Goal: Task Accomplishment & Management: Use online tool/utility

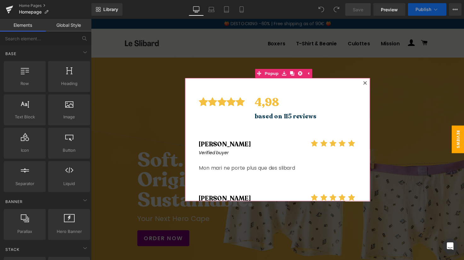
click at [371, 84] on icon at bounding box center [370, 84] width 3 height 3
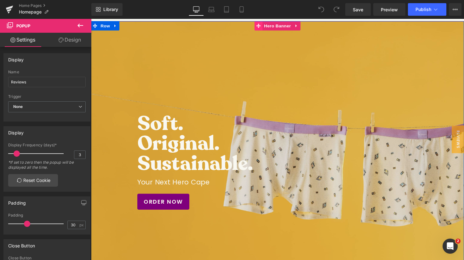
click at [263, 28] on icon at bounding box center [262, 26] width 4 height 4
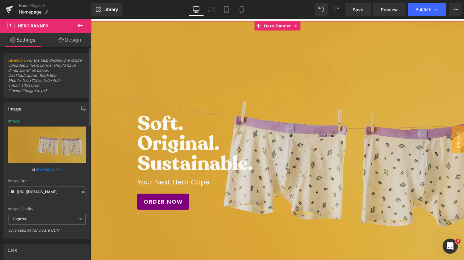
click at [52, 168] on link "Browse gallery" at bounding box center [49, 169] width 27 height 11
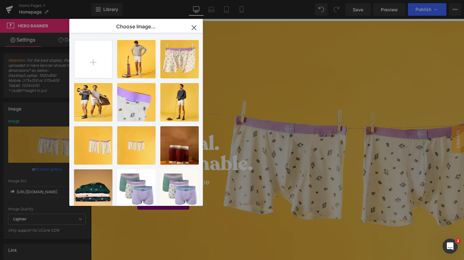
type input "C:\fakepath\girafe_banner_HD.jpg"
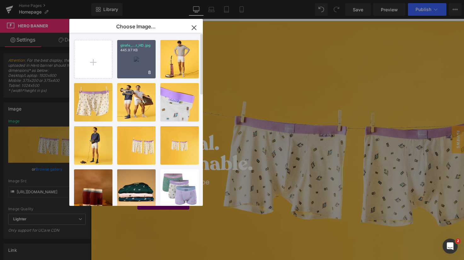
click at [139, 64] on div "girafe_...r_HD.jpg 445.97 KB" at bounding box center [136, 59] width 38 height 38
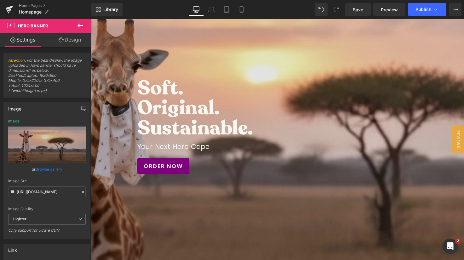
scroll to position [74, 0]
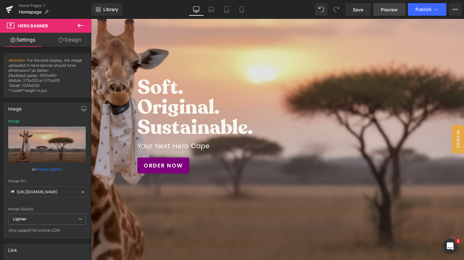
click at [397, 15] on link "Preview" at bounding box center [390, 9] width 32 height 13
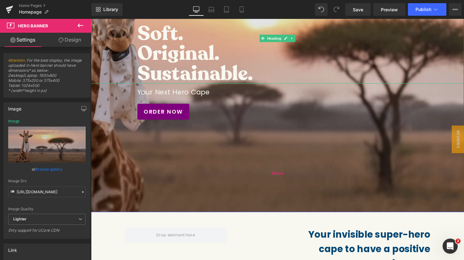
scroll to position [156, 0]
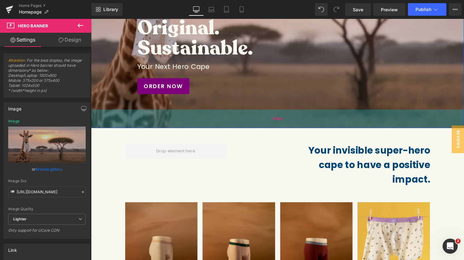
drag, startPoint x: 226, startPoint y: 188, endPoint x: 231, endPoint y: 128, distance: 60.1
click at [231, 128] on div "60px" at bounding box center [281, 121] width 381 height 19
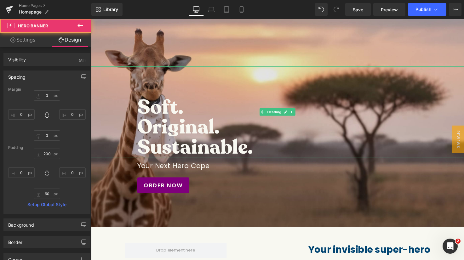
scroll to position [0, 0]
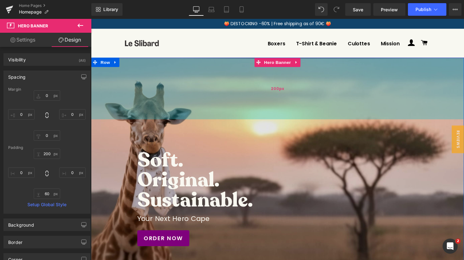
click at [259, 104] on div "200px" at bounding box center [281, 90] width 381 height 63
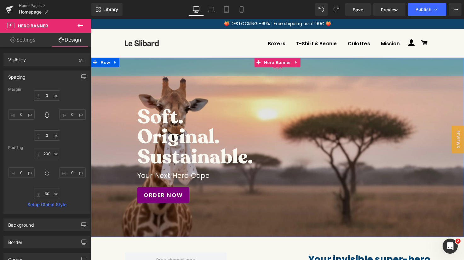
drag, startPoint x: 265, startPoint y: 114, endPoint x: 266, endPoint y: 70, distance: 44.2
click at [266, 70] on div "60px" at bounding box center [281, 68] width 381 height 19
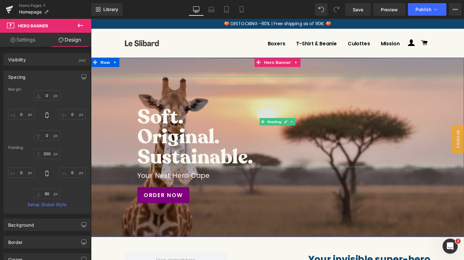
click at [159, 120] on h3 "Soft." at bounding box center [297, 119] width 318 height 20
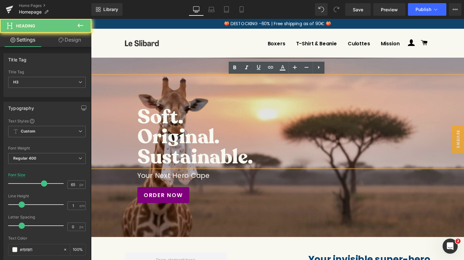
click at [139, 124] on h3 "Soft." at bounding box center [297, 119] width 318 height 20
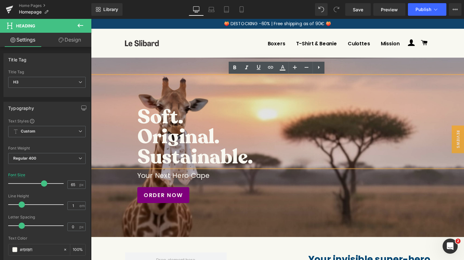
click at [183, 73] on div at bounding box center [281, 150] width 381 height 183
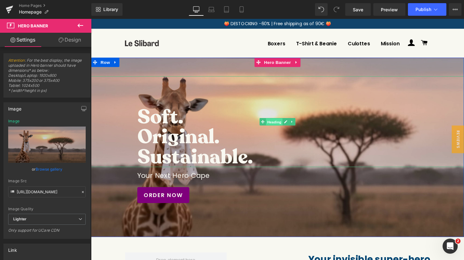
click at [274, 121] on span "Heading" at bounding box center [278, 125] width 17 height 8
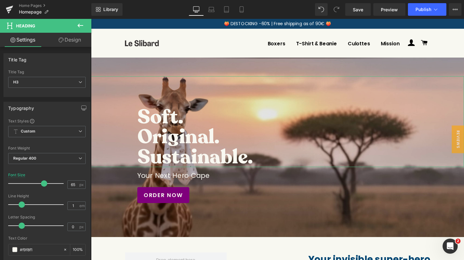
click at [65, 40] on link "Design" at bounding box center [70, 40] width 46 height 14
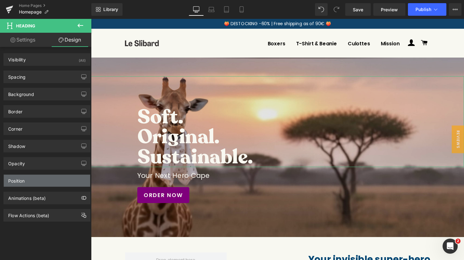
click at [38, 179] on div "Position" at bounding box center [47, 181] width 86 height 12
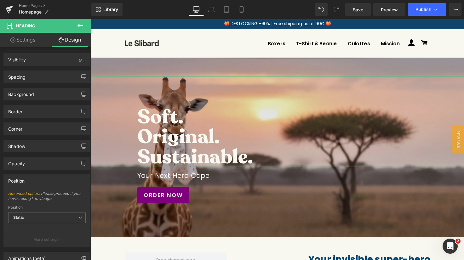
click at [27, 38] on link "Settings" at bounding box center [23, 40] width 46 height 14
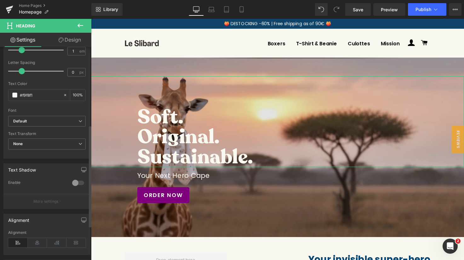
scroll to position [76, 0]
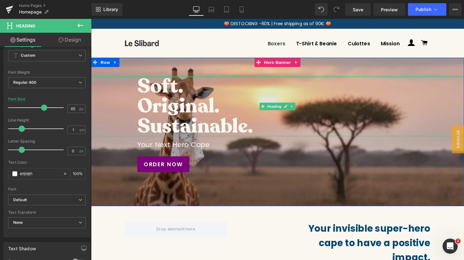
drag, startPoint x: 278, startPoint y: 82, endPoint x: 294, endPoint y: 45, distance: 40.5
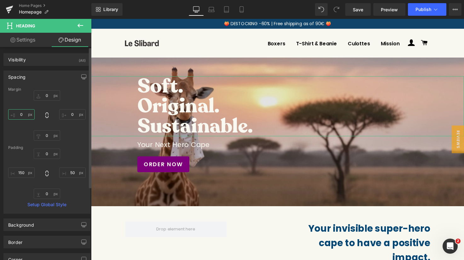
click at [20, 116] on input "0" at bounding box center [21, 114] width 26 height 10
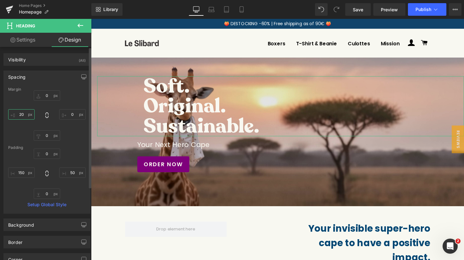
type input "2"
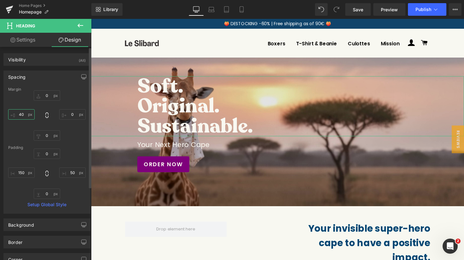
type input "400"
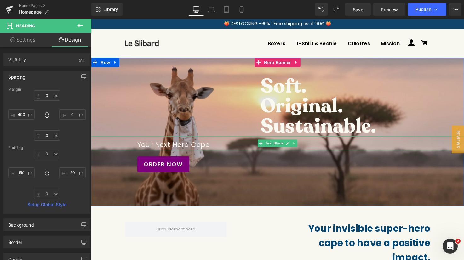
click at [148, 149] on p "Your Next Hero Cape" at bounding box center [281, 147] width 287 height 11
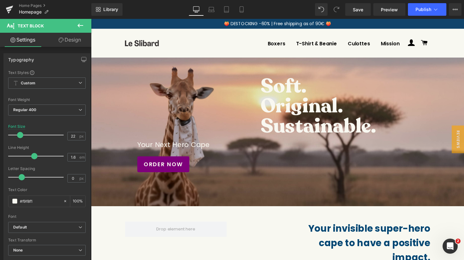
click at [65, 42] on link "Design" at bounding box center [70, 40] width 46 height 14
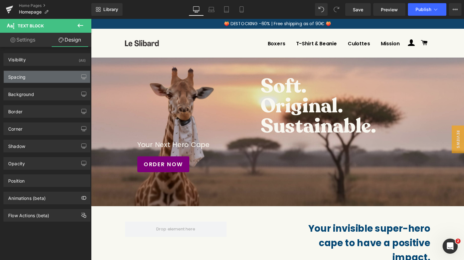
click at [44, 79] on div "Spacing" at bounding box center [47, 77] width 86 height 12
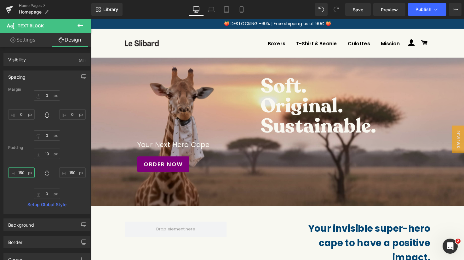
click at [20, 174] on input "text" at bounding box center [21, 173] width 26 height 10
type input "150"
click at [20, 114] on input "text" at bounding box center [21, 114] width 26 height 10
type input "400"
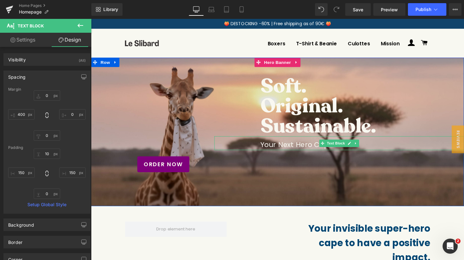
click at [288, 148] on p "Your Next Hero Cape" at bounding box center [345, 147] width 161 height 11
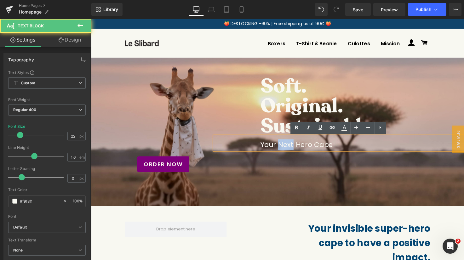
click at [288, 148] on p "Your Next Hero Cape" at bounding box center [345, 147] width 161 height 11
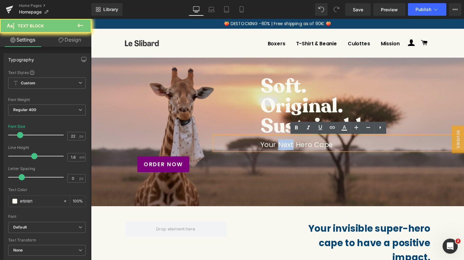
click at [288, 148] on p "Your Next Hero Cape" at bounding box center [345, 147] width 161 height 11
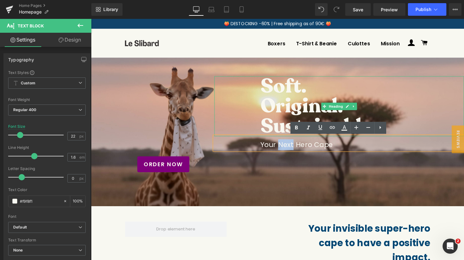
click at [285, 108] on h3 "Original." at bounding box center [361, 108] width 192 height 20
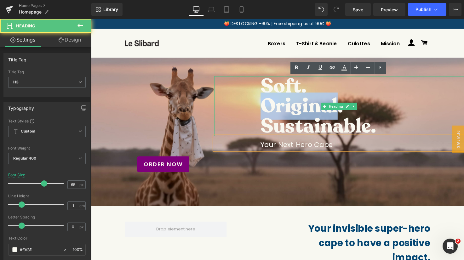
click at [285, 108] on h3 "Original." at bounding box center [361, 108] width 192 height 20
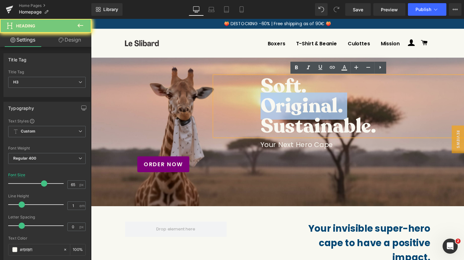
click at [285, 108] on h3 "Original." at bounding box center [361, 108] width 192 height 20
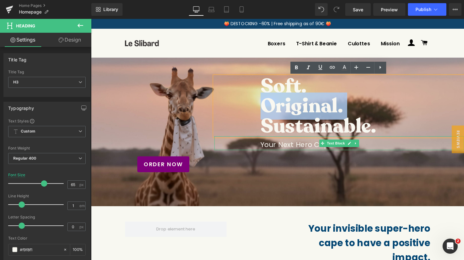
click at [284, 147] on p "Your Next Hero Cape" at bounding box center [345, 147] width 161 height 11
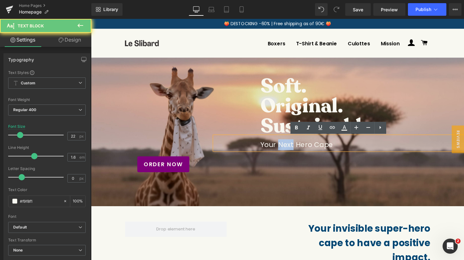
click at [284, 147] on p "Your Next Hero Cape" at bounding box center [345, 147] width 161 height 11
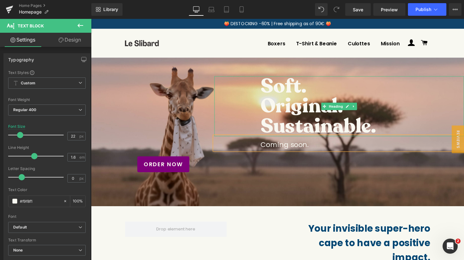
click at [386, 131] on h3 "Sustainable." at bounding box center [361, 129] width 192 height 20
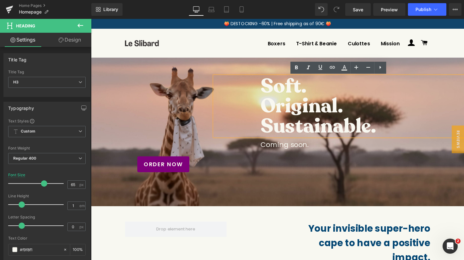
click at [312, 90] on h3 "Soft." at bounding box center [361, 88] width 192 height 20
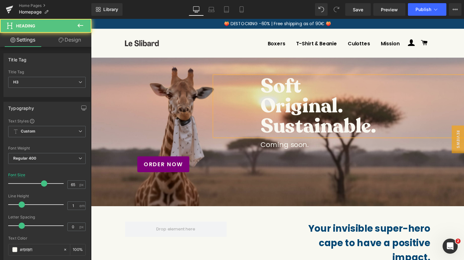
click at [352, 119] on h3 "Sustainable." at bounding box center [361, 129] width 192 height 20
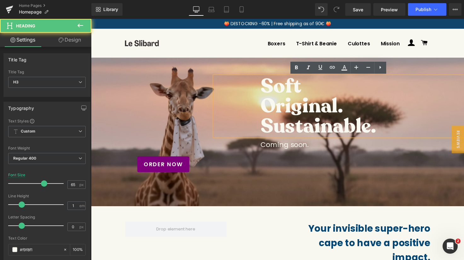
click at [351, 112] on h3 "Original." at bounding box center [361, 108] width 192 height 20
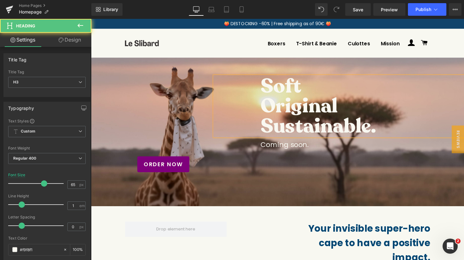
click at [390, 133] on h3 "Sustainable." at bounding box center [361, 129] width 192 height 20
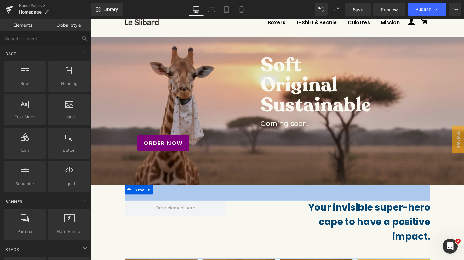
scroll to position [21, 0]
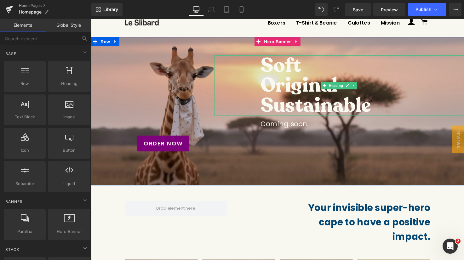
click at [281, 64] on h3 "Soft" at bounding box center [361, 66] width 192 height 20
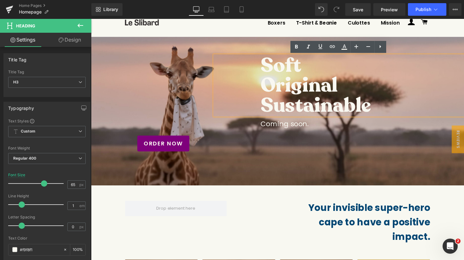
click at [278, 56] on h3 "Soft" at bounding box center [361, 66] width 192 height 20
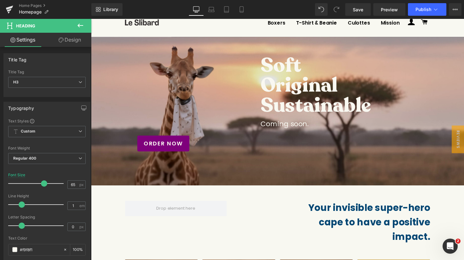
click at [66, 41] on link "Design" at bounding box center [70, 40] width 46 height 14
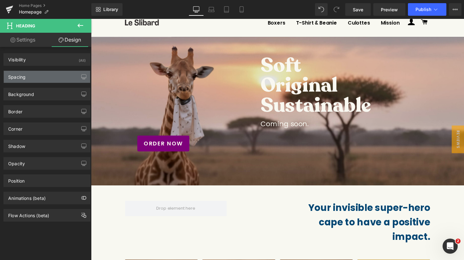
click at [44, 83] on div "Spacing" at bounding box center [47, 77] width 86 height 12
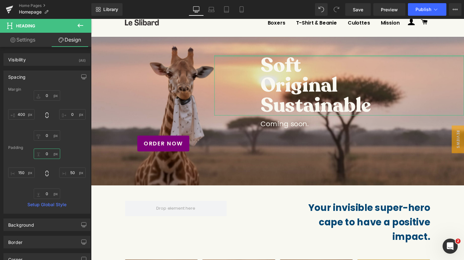
click at [44, 156] on input "0" at bounding box center [47, 154] width 26 height 10
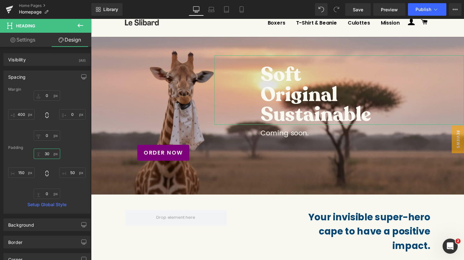
type input "3"
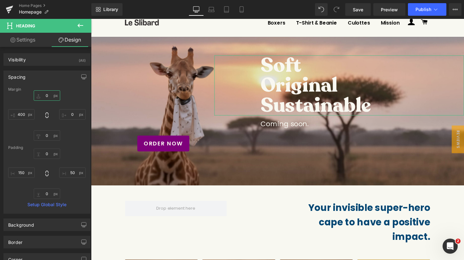
click at [43, 95] on input "0" at bounding box center [47, 95] width 26 height 10
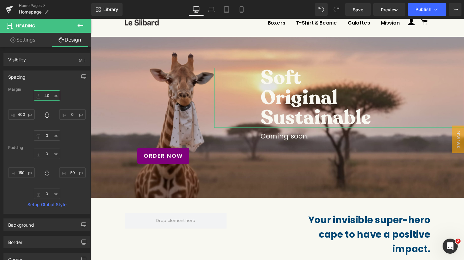
type input "4"
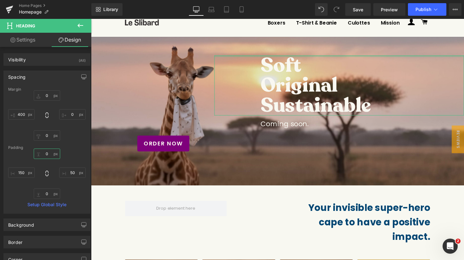
click at [45, 153] on input "text" at bounding box center [47, 154] width 26 height 10
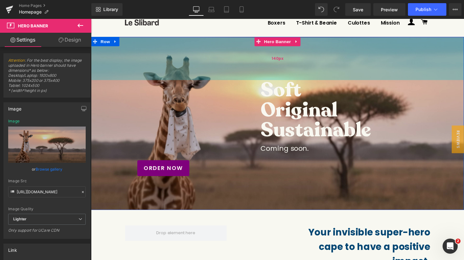
drag, startPoint x: 256, startPoint y: 52, endPoint x: 256, endPoint y: 77, distance: 25.2
click at [256, 77] on div "140px" at bounding box center [281, 60] width 381 height 44
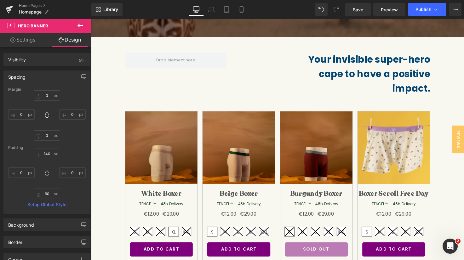
scroll to position [0, 0]
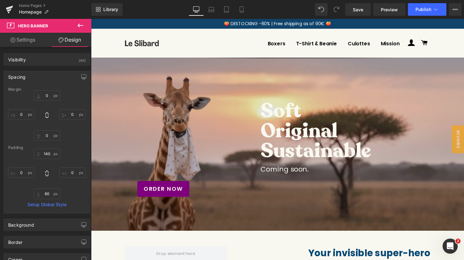
click at [250, 12] on div "Library Desktop Desktop Laptop Tablet Mobile Save Preview Publish Scheduled Vie…" at bounding box center [277, 9] width 373 height 13
click at [248, 12] on link "Mobile" at bounding box center [241, 9] width 15 height 13
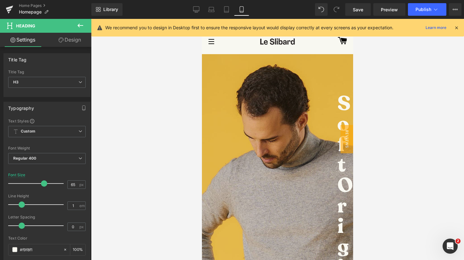
click at [67, 46] on link "Design" at bounding box center [70, 40] width 46 height 14
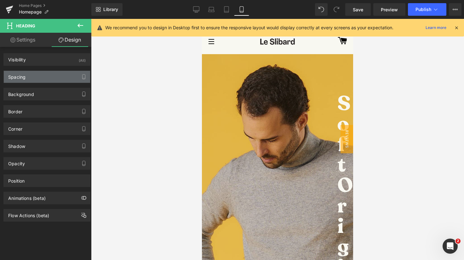
click at [34, 78] on div "Spacing" at bounding box center [47, 77] width 86 height 12
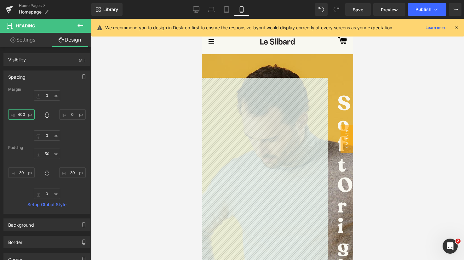
click at [22, 115] on input "400" at bounding box center [21, 114] width 26 height 10
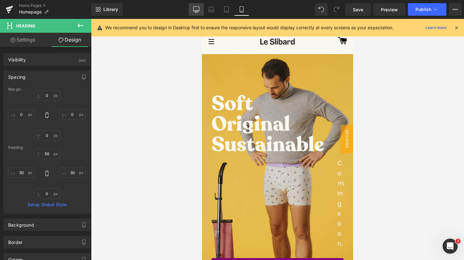
click at [196, 9] on icon at bounding box center [196, 9] width 6 height 6
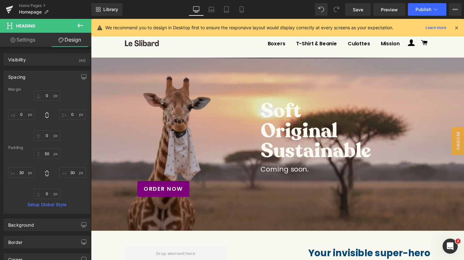
scroll to position [25, 0]
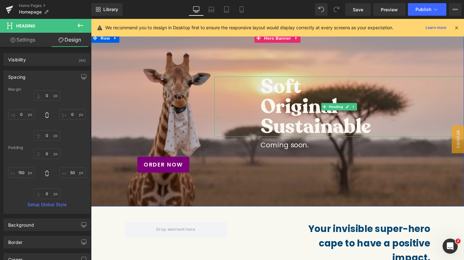
click at [273, 98] on h3 "Original" at bounding box center [361, 108] width 192 height 20
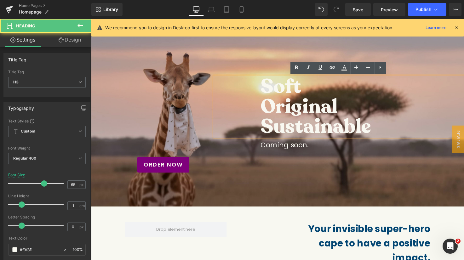
click at [269, 85] on h3 "Soft" at bounding box center [361, 88] width 192 height 20
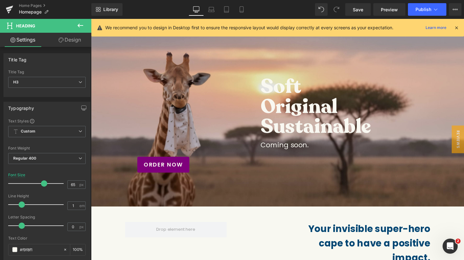
click at [74, 44] on link "Design" at bounding box center [70, 40] width 46 height 14
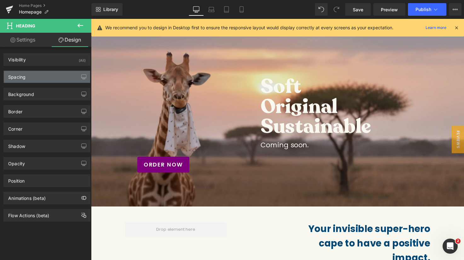
click at [40, 72] on div "Spacing" at bounding box center [47, 77] width 86 height 12
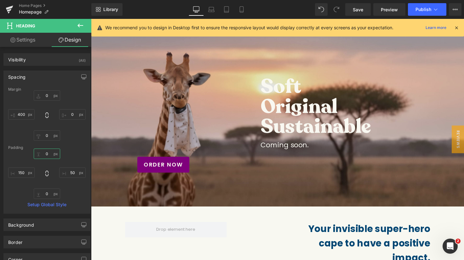
click at [42, 152] on input "0" at bounding box center [47, 154] width 26 height 10
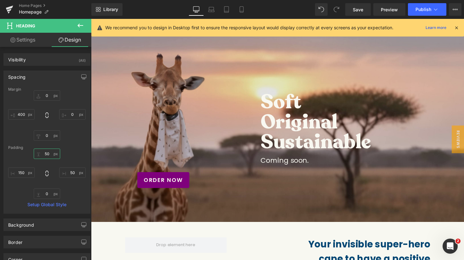
type input "5"
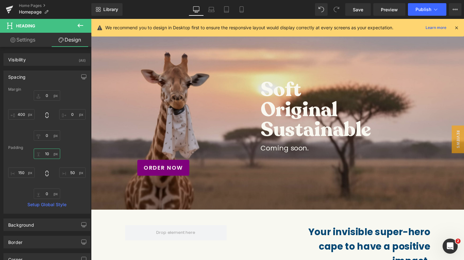
type input "1"
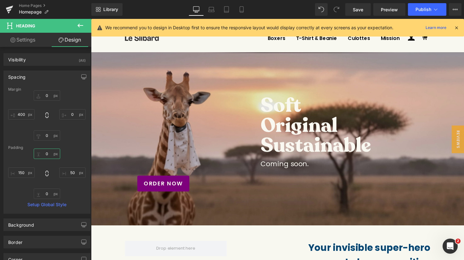
scroll to position [4, 0]
